Goal: Find contact information: Find contact information

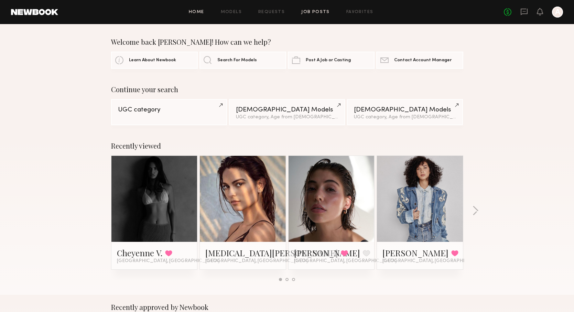
click at [312, 12] on link "Job Posts" at bounding box center [315, 12] width 29 height 4
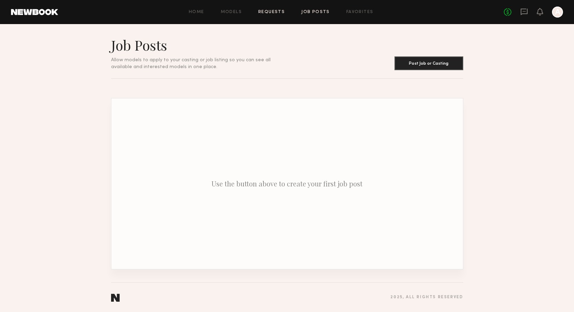
click at [272, 11] on link "Requests" at bounding box center [271, 12] width 26 height 4
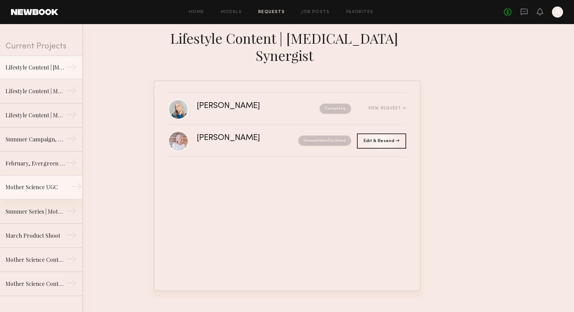
scroll to position [33, 0]
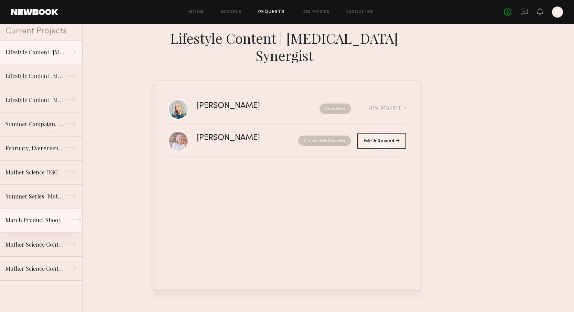
click at [46, 220] on div "March Product Shoot" at bounding box center [35, 220] width 60 height 8
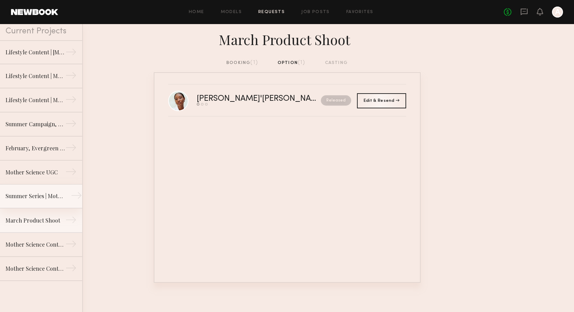
click at [47, 201] on link "Summer Series | Mother Science →" at bounding box center [41, 196] width 82 height 24
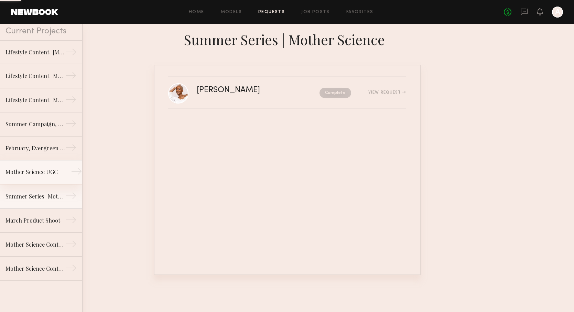
click at [47, 177] on link "Mother Science UGC →" at bounding box center [41, 172] width 82 height 24
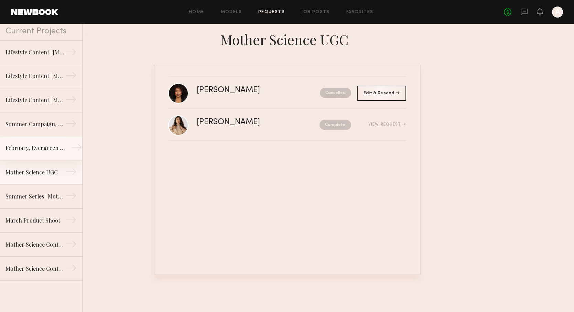
click at [50, 153] on link "February, Evergreen Product Shoot →" at bounding box center [41, 148] width 82 height 24
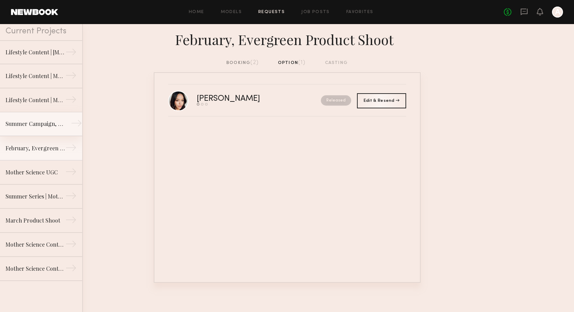
click at [50, 130] on link "Summer Campaign, Mother Science →" at bounding box center [41, 124] width 82 height 24
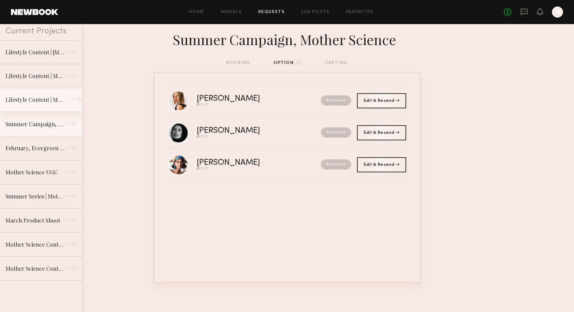
click at [50, 104] on link "Lifestyle Content | Mother Science, Molecular Genesis →" at bounding box center [41, 100] width 82 height 24
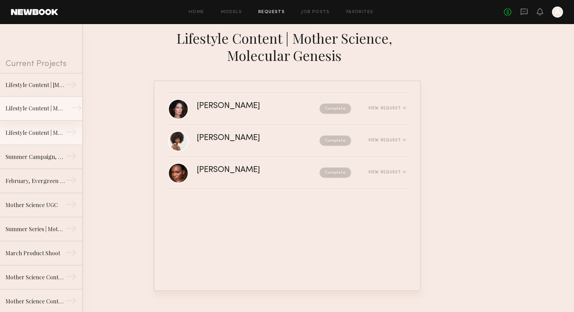
click at [50, 107] on div "Lifestyle Content | Molecular Hero Serum" at bounding box center [35, 108] width 60 height 8
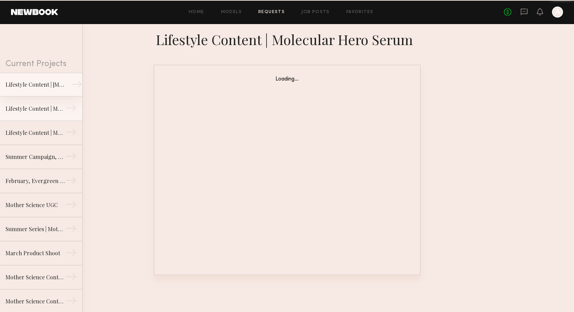
click at [48, 88] on div "Lifestyle Content | [MEDICAL_DATA] Synergist" at bounding box center [35, 84] width 60 height 8
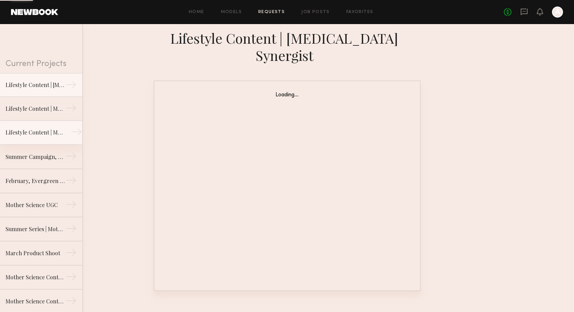
scroll to position [33, 0]
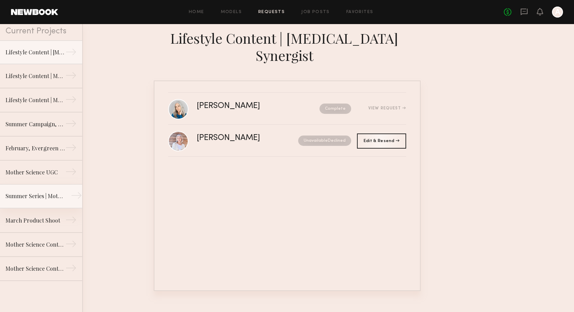
click at [56, 202] on link "Summer Series | Mother Science →" at bounding box center [41, 196] width 82 height 24
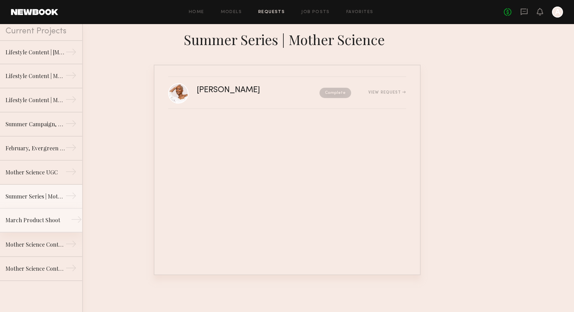
click at [55, 223] on div "March Product Shoot" at bounding box center [35, 220] width 60 height 8
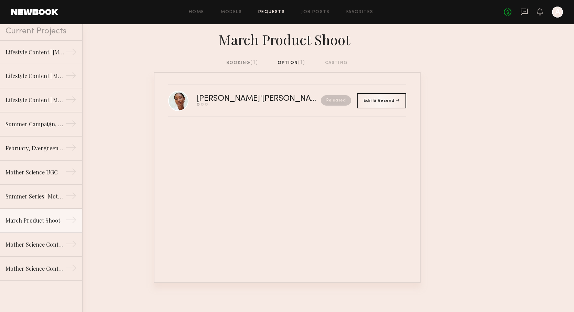
click at [525, 13] on icon at bounding box center [524, 12] width 8 height 8
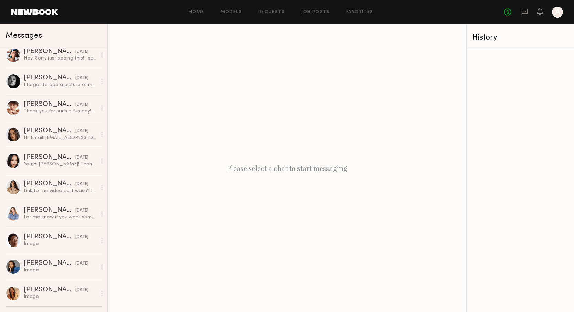
scroll to position [280, 0]
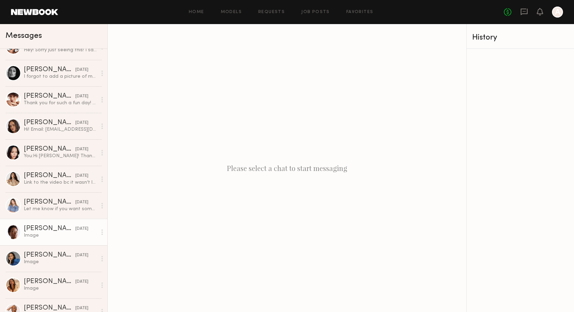
click at [54, 221] on link "[PERSON_NAME] [DATE] Image" at bounding box center [53, 232] width 107 height 26
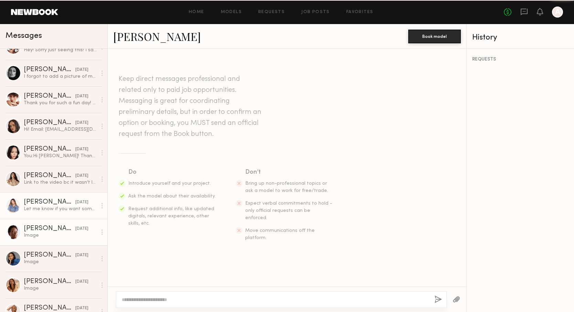
scroll to position [513, 0]
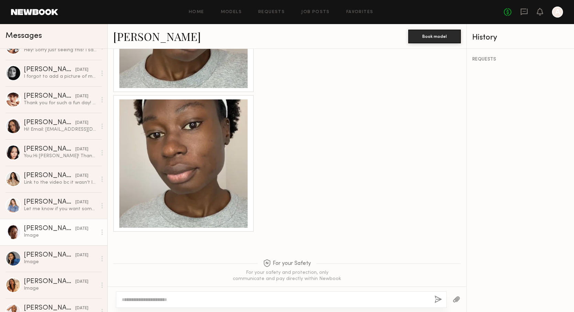
click at [149, 40] on link "[PERSON_NAME]" at bounding box center [157, 36] width 88 height 15
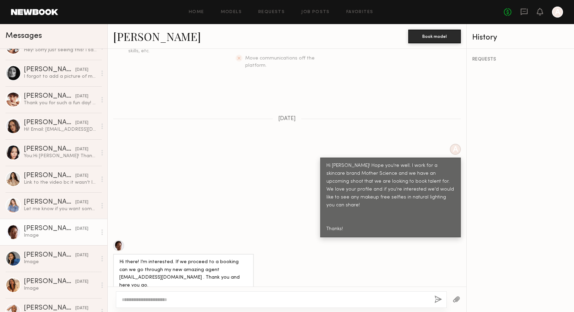
scroll to position [196, 0]
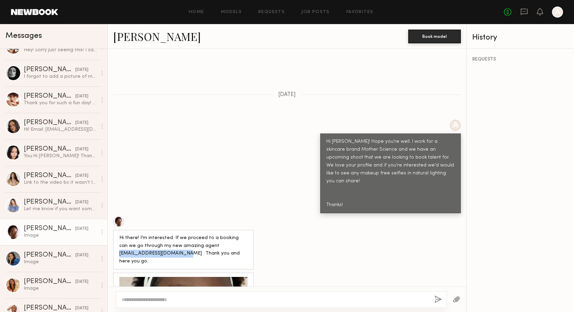
drag, startPoint x: 119, startPoint y: 237, endPoint x: 184, endPoint y: 240, distance: 65.0
click at [184, 240] on div "Hi there! I’m interested. If we proceed to a booking can we go through my new a…" at bounding box center [183, 250] width 128 height 32
copy div "[EMAIL_ADDRESS][DOMAIN_NAME]"
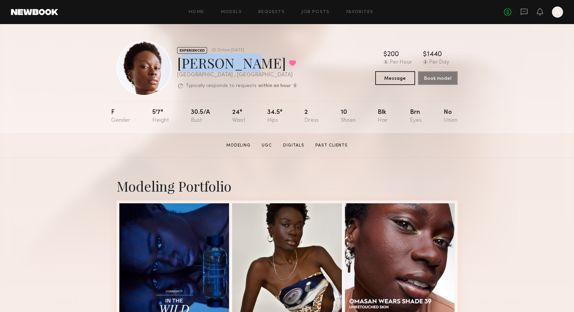
drag, startPoint x: 177, startPoint y: 64, endPoint x: 241, endPoint y: 69, distance: 64.1
click at [241, 69] on div "Omasan E. Favorited" at bounding box center [237, 63] width 120 height 18
copy div "Omasan E."
